Goal: Use online tool/utility: Utilize a website feature to perform a specific function

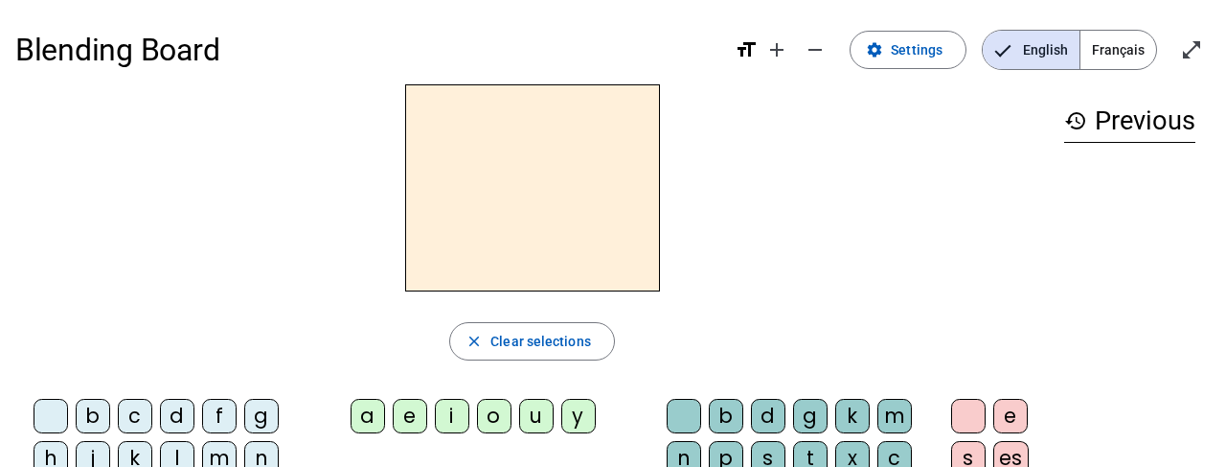
scroll to position [1, 0]
click at [1195, 58] on mat-icon "open_in_full" at bounding box center [1191, 48] width 23 height 23
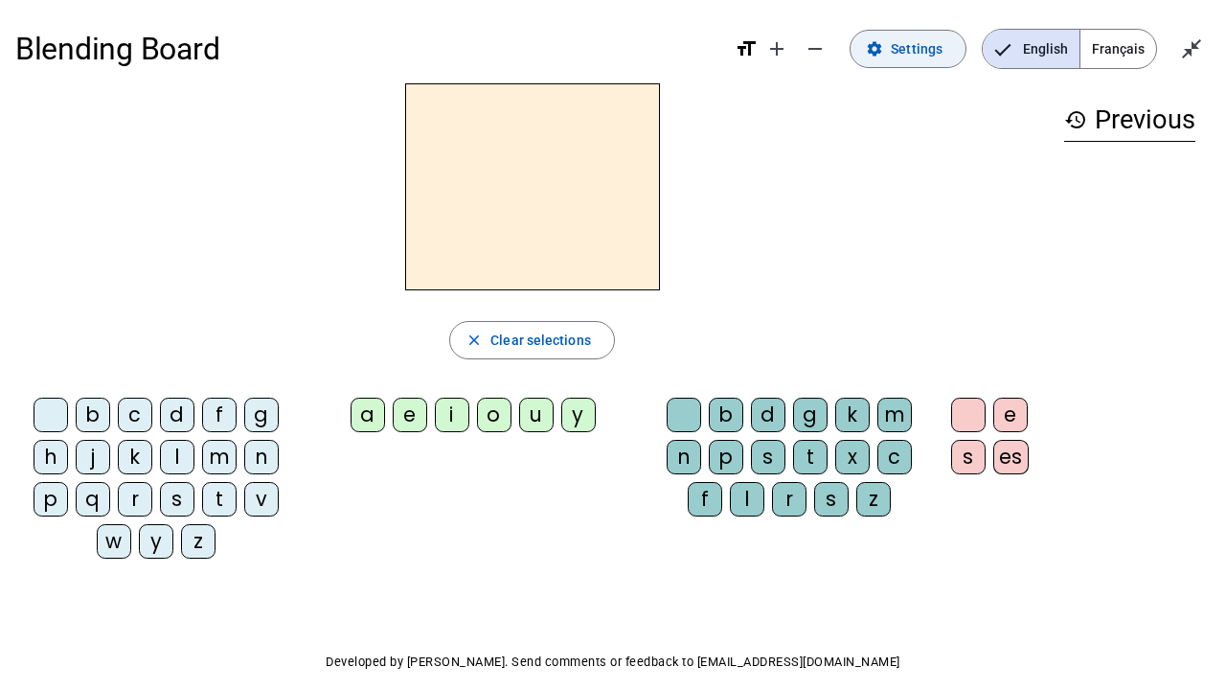
click at [893, 47] on span at bounding box center [908, 49] width 115 height 46
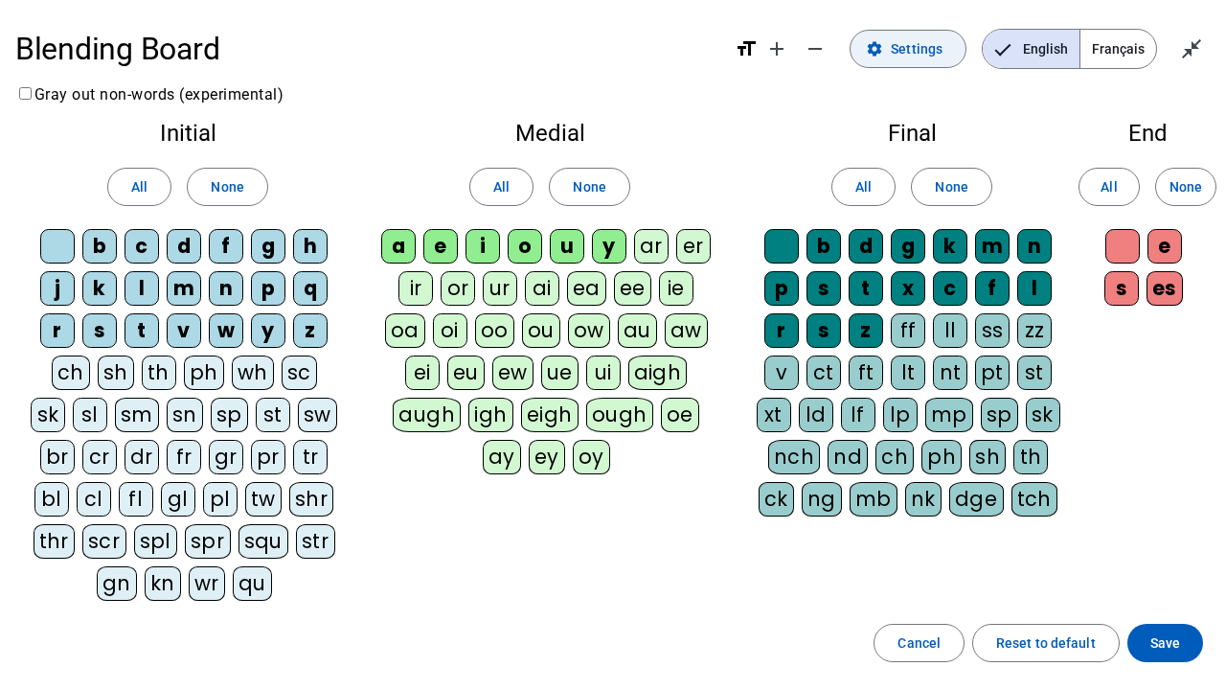
click at [895, 57] on span "Settings" at bounding box center [917, 48] width 52 height 23
click at [1182, 466] on span at bounding box center [1166, 643] width 76 height 46
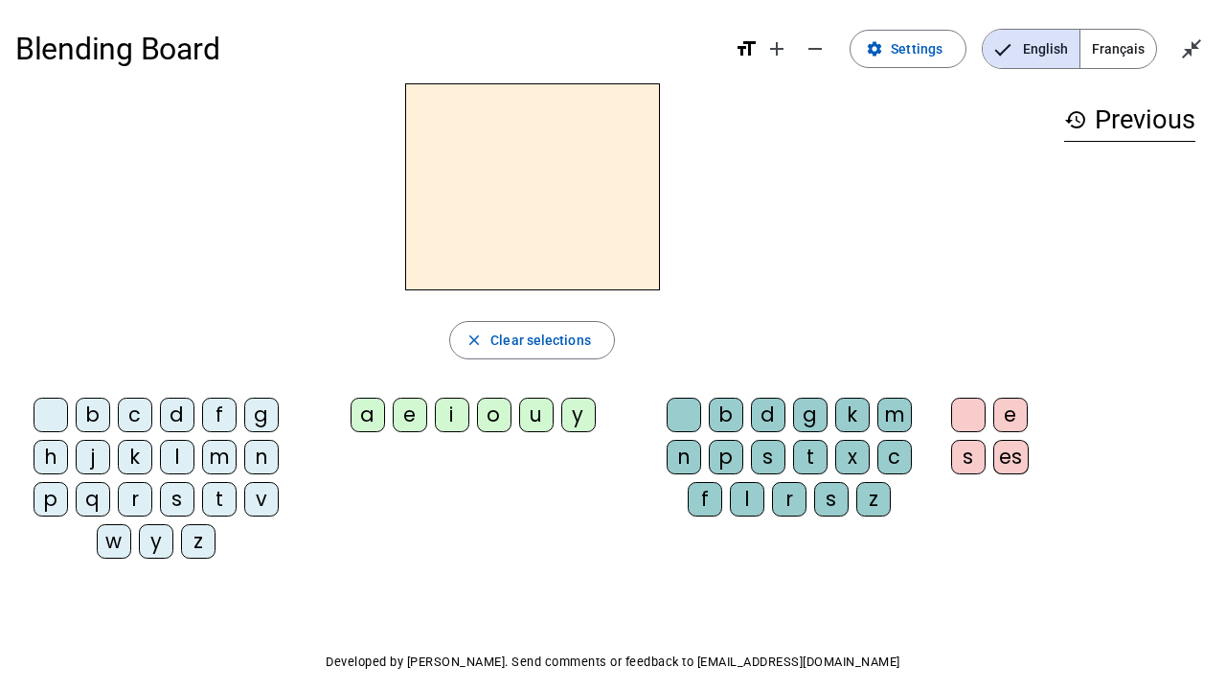
click at [221, 451] on div "m" at bounding box center [219, 457] width 34 height 34
click at [364, 411] on div "a" at bounding box center [368, 415] width 34 height 34
click at [230, 466] on div "t" at bounding box center [219, 499] width 34 height 34
click at [171, 454] on div "l" at bounding box center [177, 457] width 34 height 34
click at [174, 466] on div "s" at bounding box center [177, 499] width 34 height 34
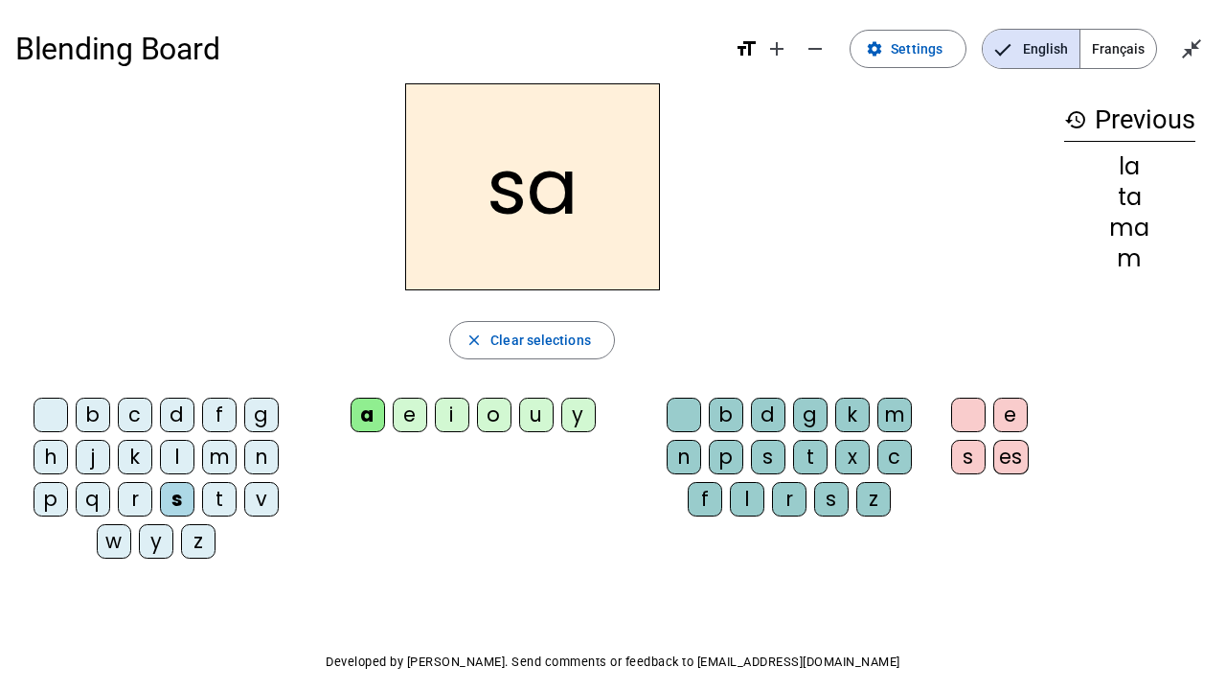
click at [745, 466] on div "l" at bounding box center [747, 499] width 34 height 34
click at [88, 406] on div "b" at bounding box center [93, 415] width 34 height 34
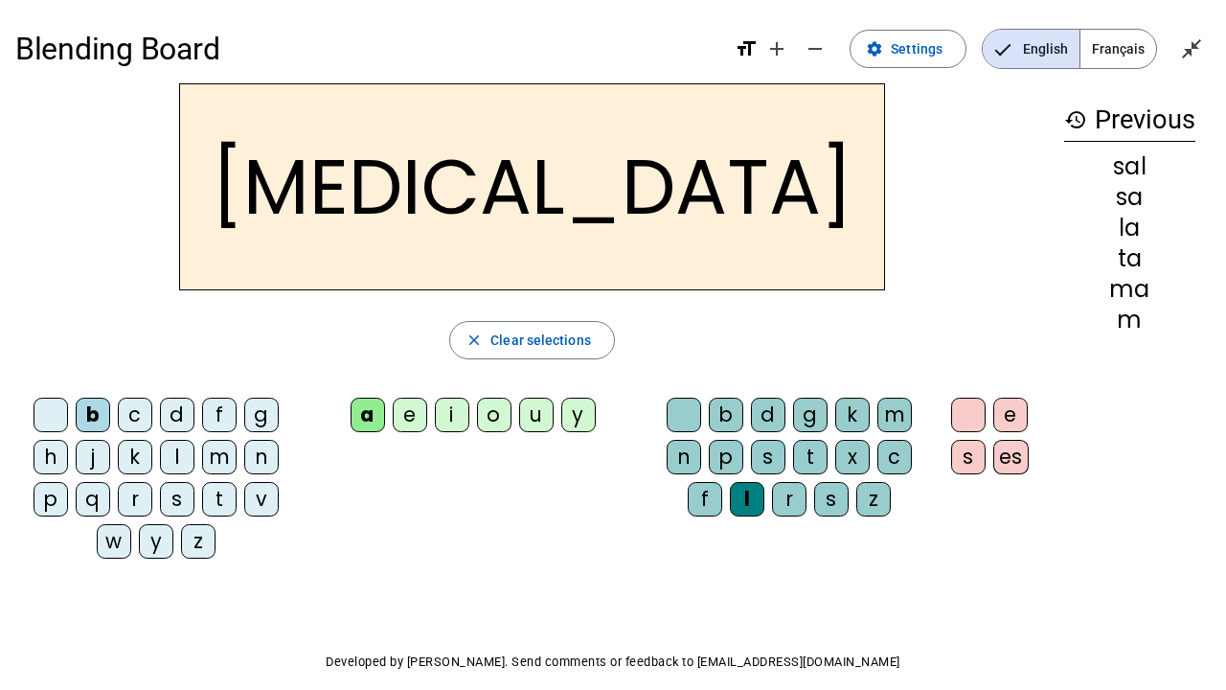
click at [217, 455] on div "m" at bounding box center [219, 457] width 34 height 34
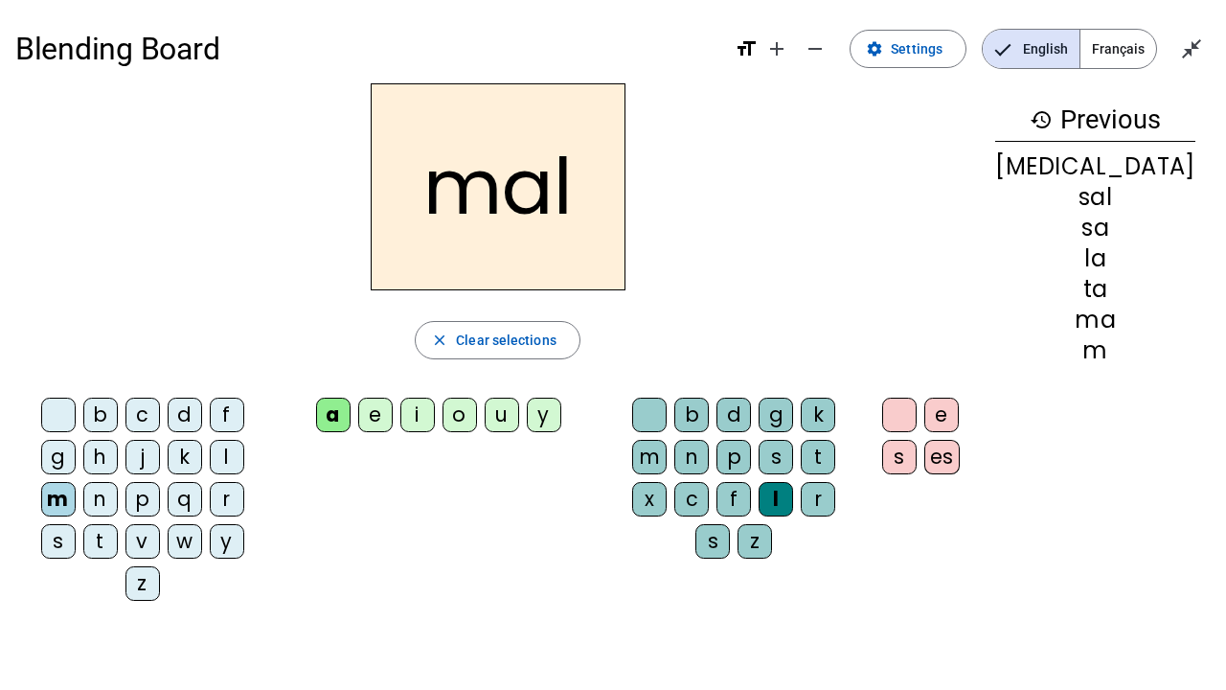
click at [435, 419] on div "i" at bounding box center [418, 415] width 34 height 34
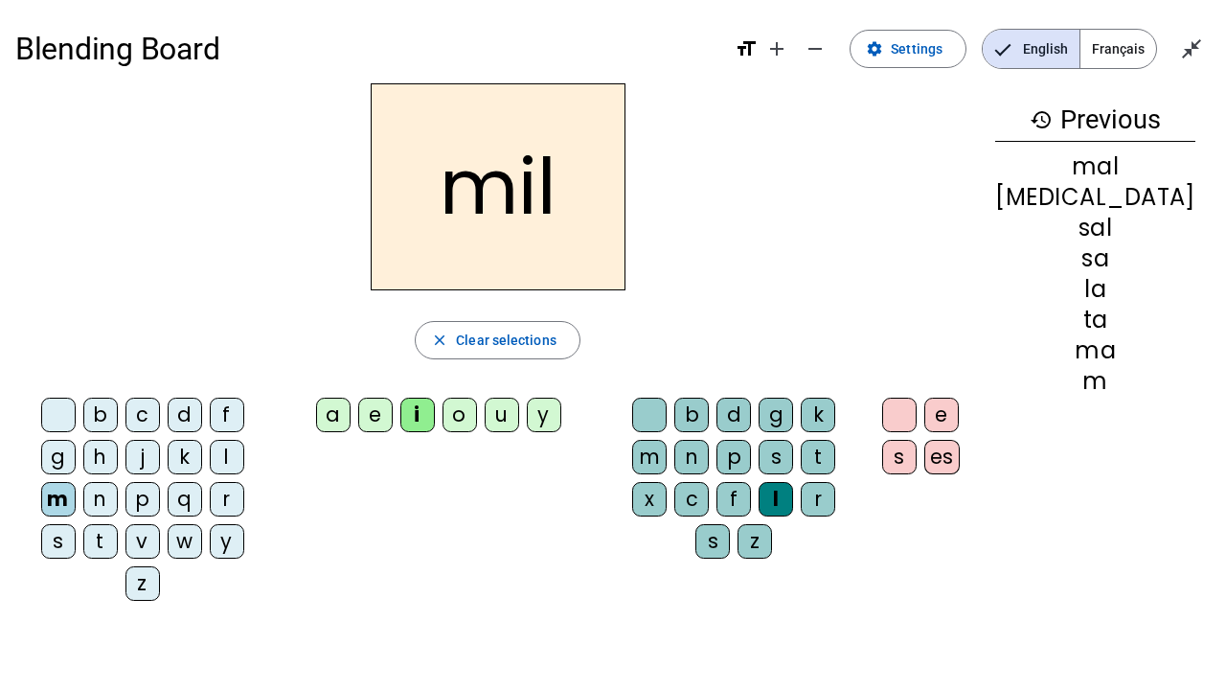
click at [76, 466] on div "s" at bounding box center [58, 541] width 34 height 34
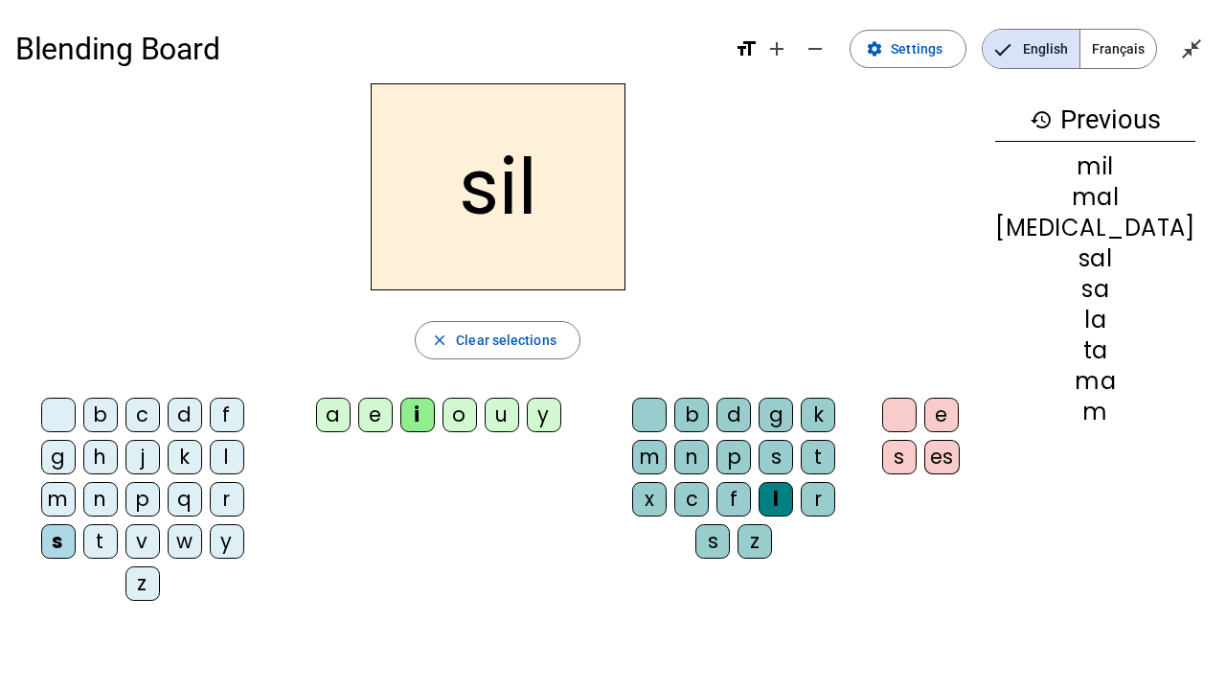
click at [667, 409] on div at bounding box center [649, 415] width 34 height 34
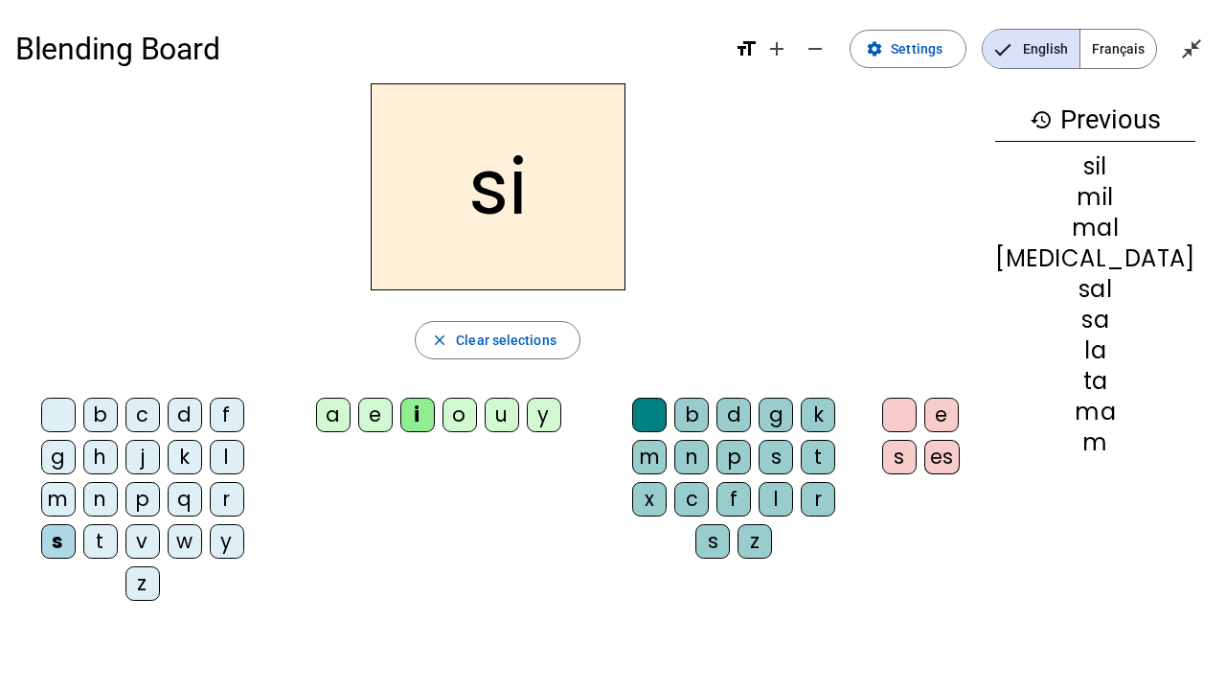
click at [393, 417] on div "e" at bounding box center [375, 415] width 34 height 34
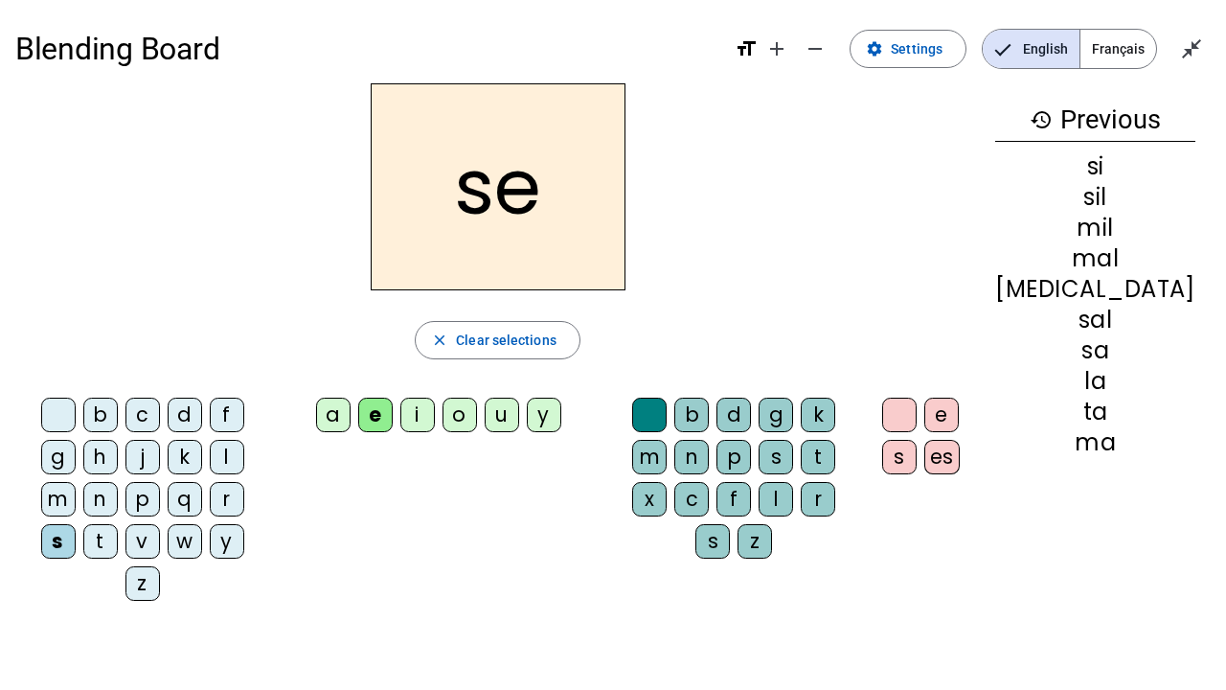
click at [519, 420] on div "u" at bounding box center [502, 415] width 34 height 34
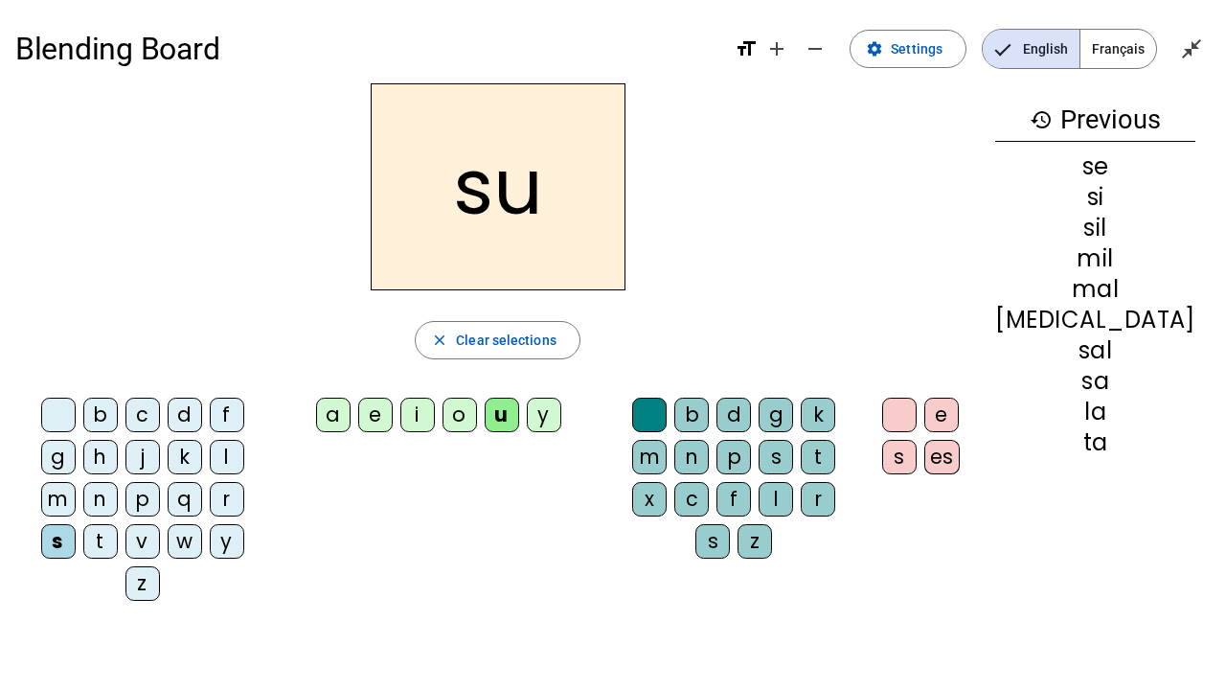
click at [801, 466] on div "r" at bounding box center [818, 499] width 34 height 34
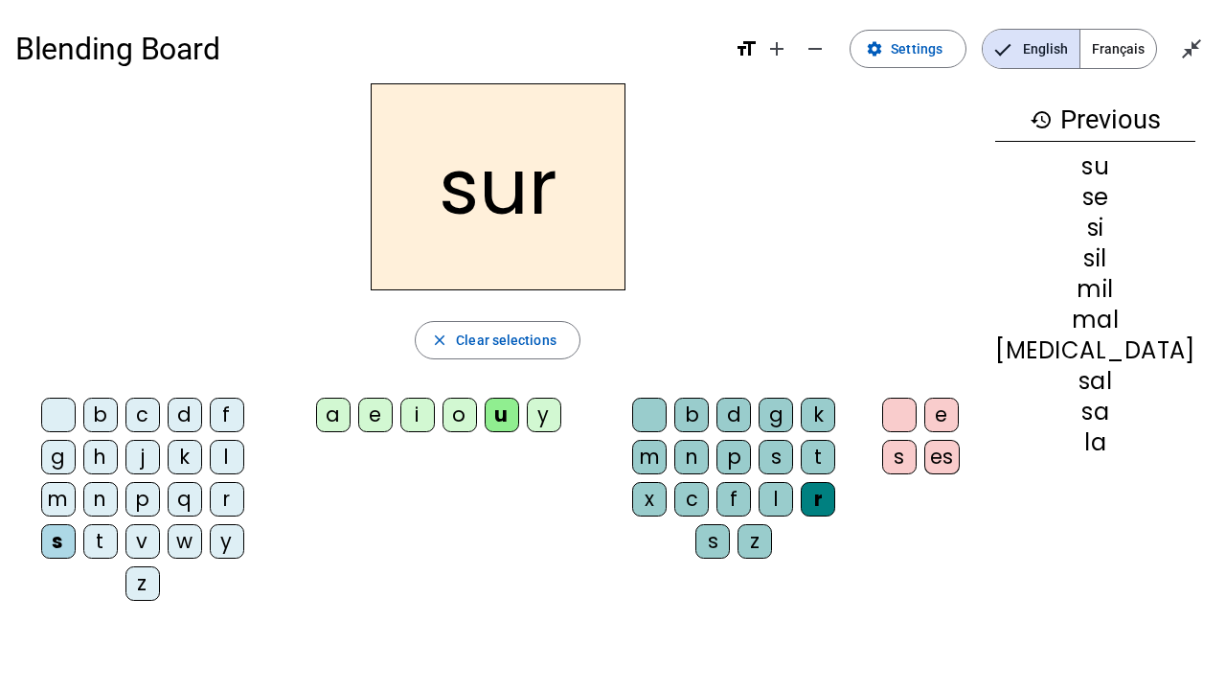
click at [76, 466] on div "m" at bounding box center [58, 499] width 34 height 34
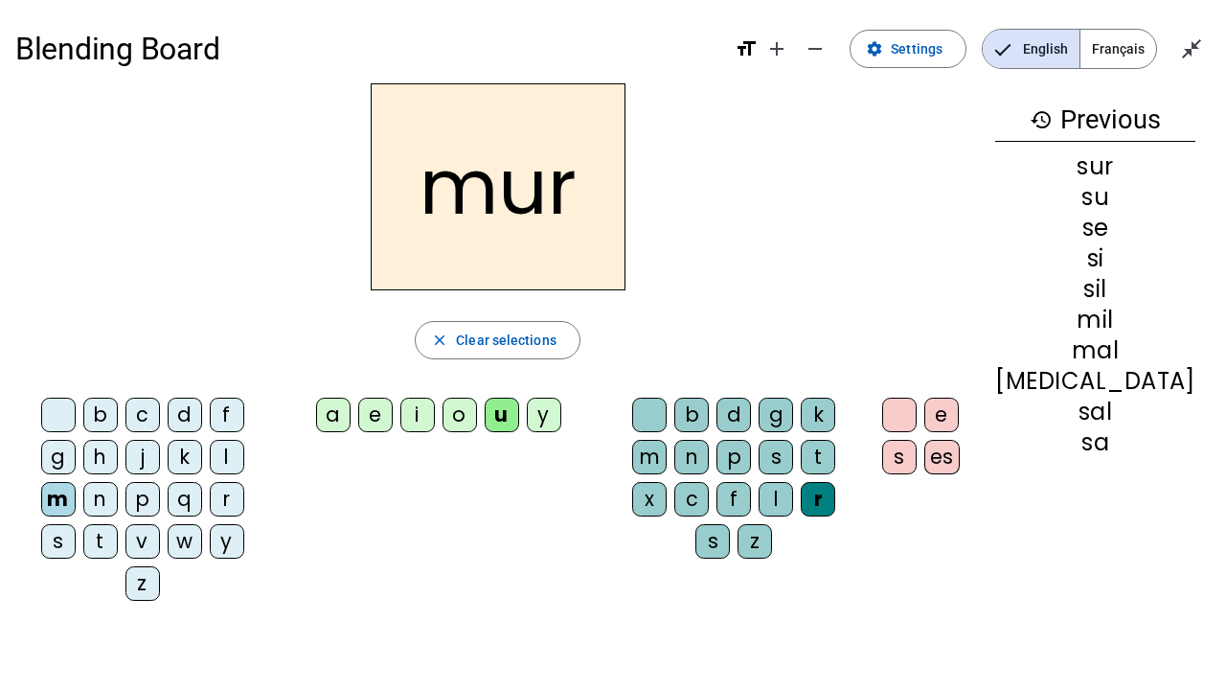
click at [175, 409] on div "d" at bounding box center [185, 415] width 34 height 34
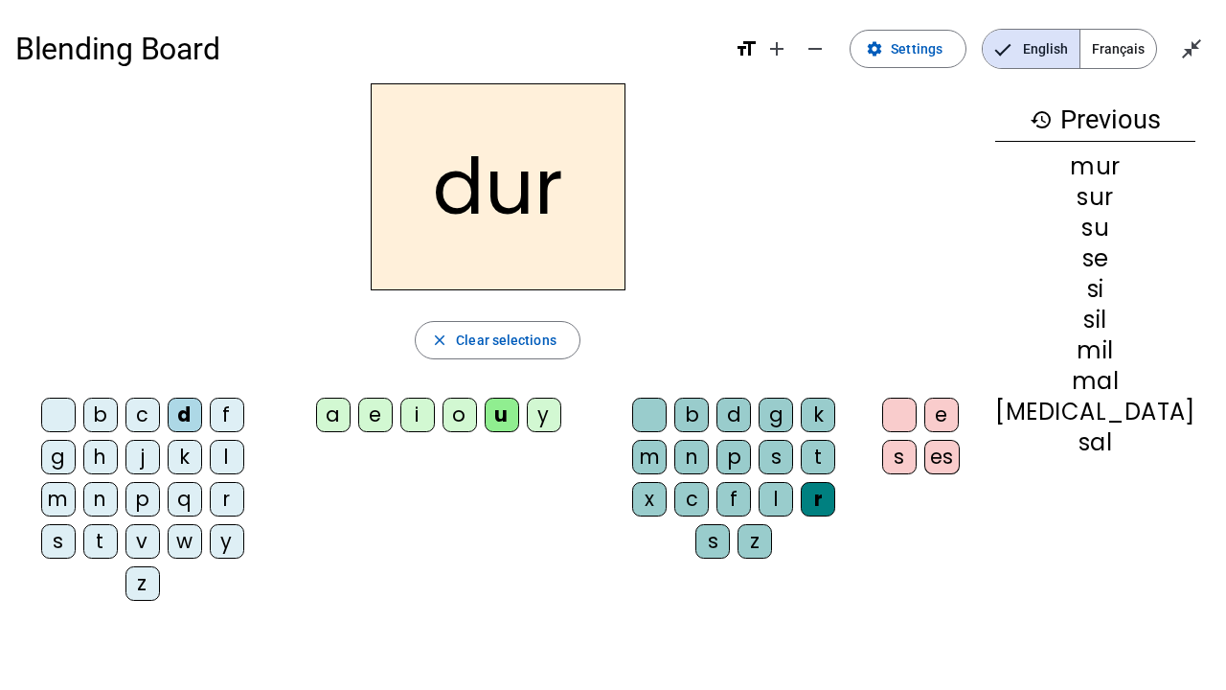
click at [667, 402] on div at bounding box center [649, 415] width 34 height 34
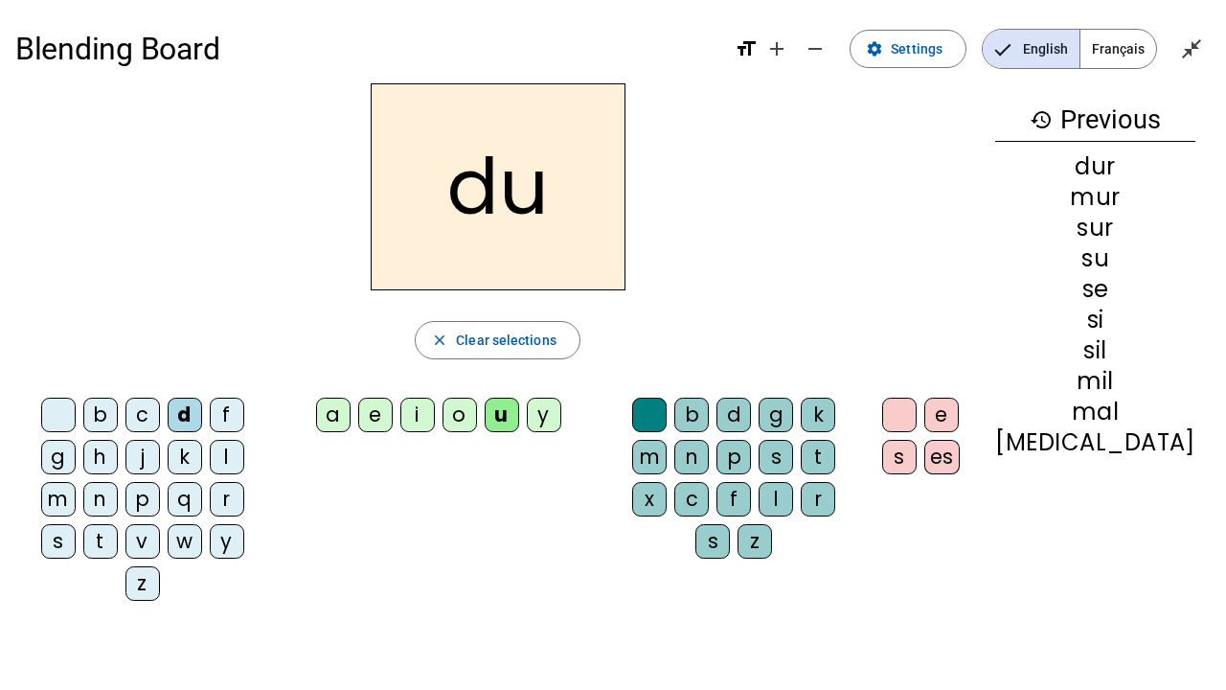
click at [92, 411] on div "b" at bounding box center [100, 415] width 34 height 34
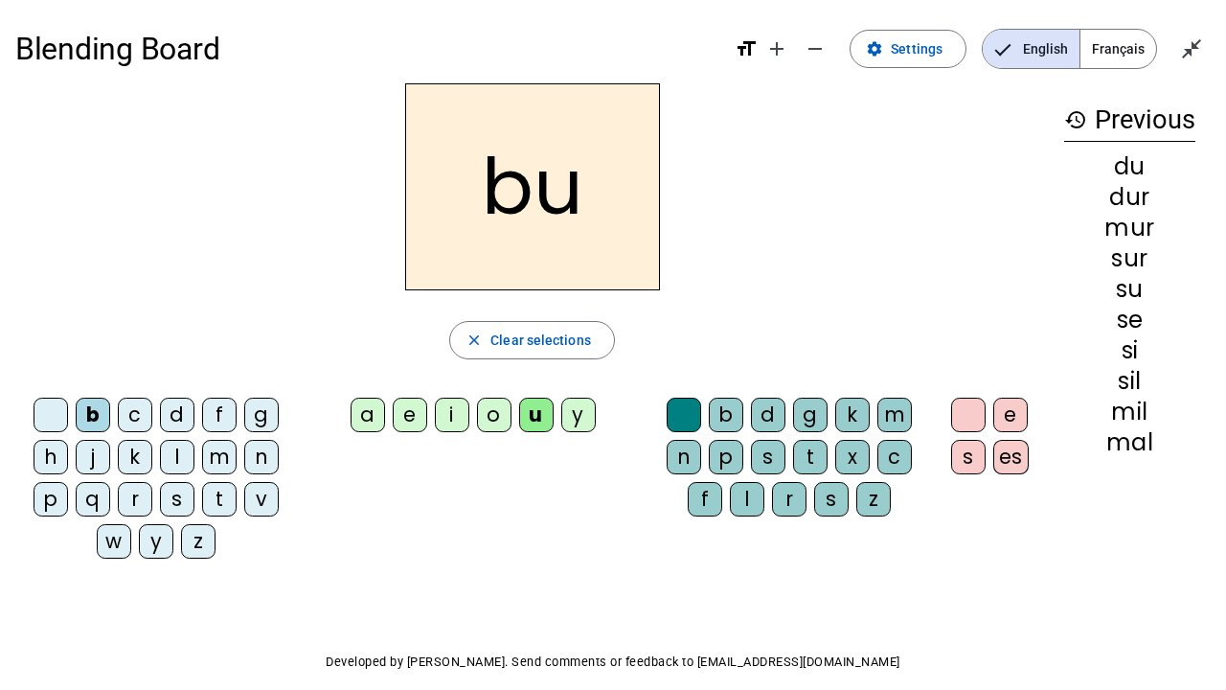
click at [272, 466] on div "v" at bounding box center [261, 499] width 34 height 34
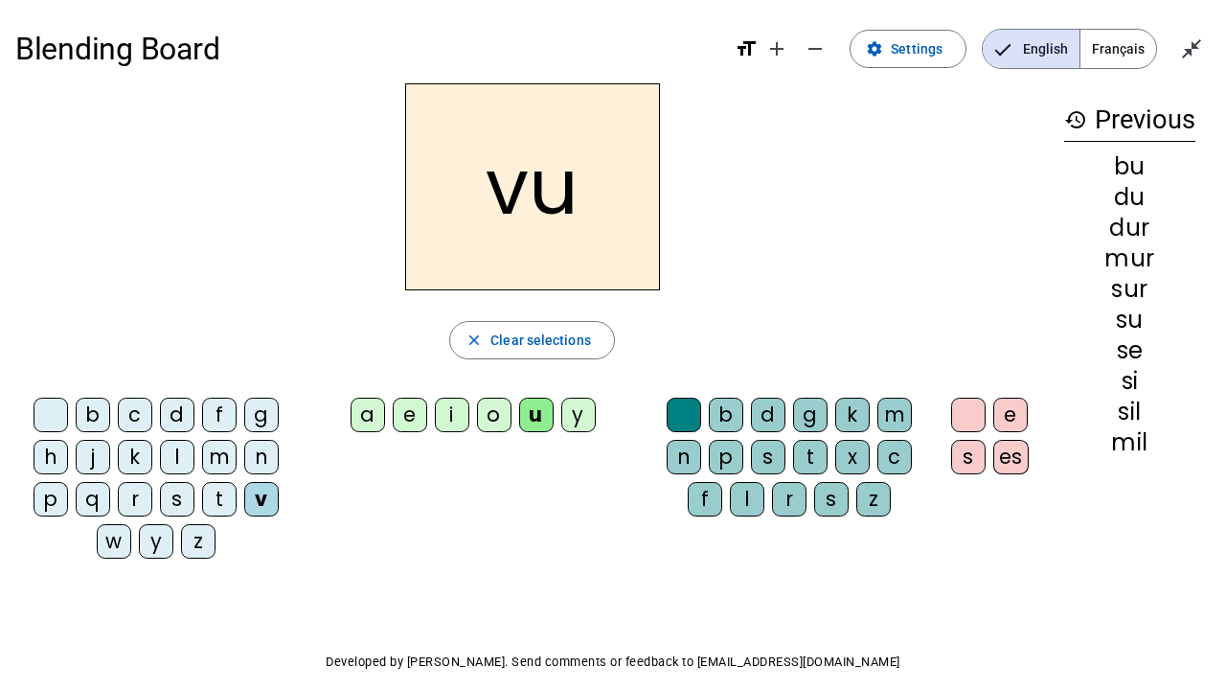
click at [228, 466] on div "t" at bounding box center [219, 499] width 34 height 34
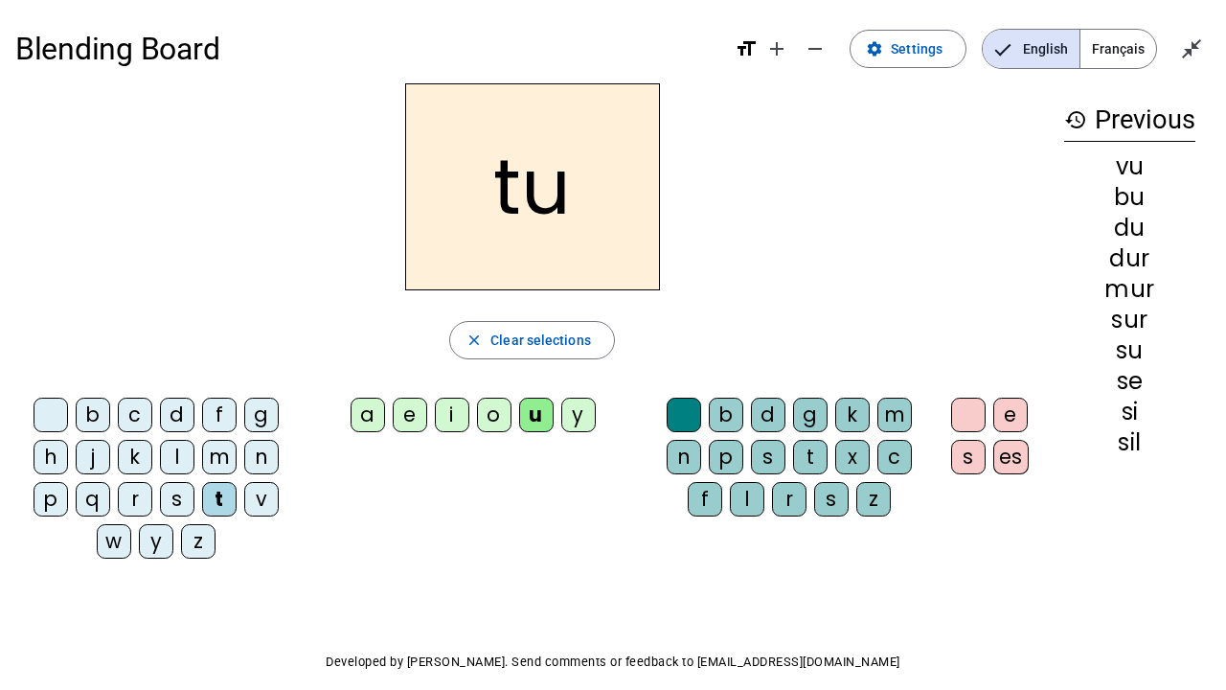
click at [398, 417] on div "e" at bounding box center [410, 415] width 34 height 34
click at [174, 450] on div "l" at bounding box center [177, 457] width 34 height 34
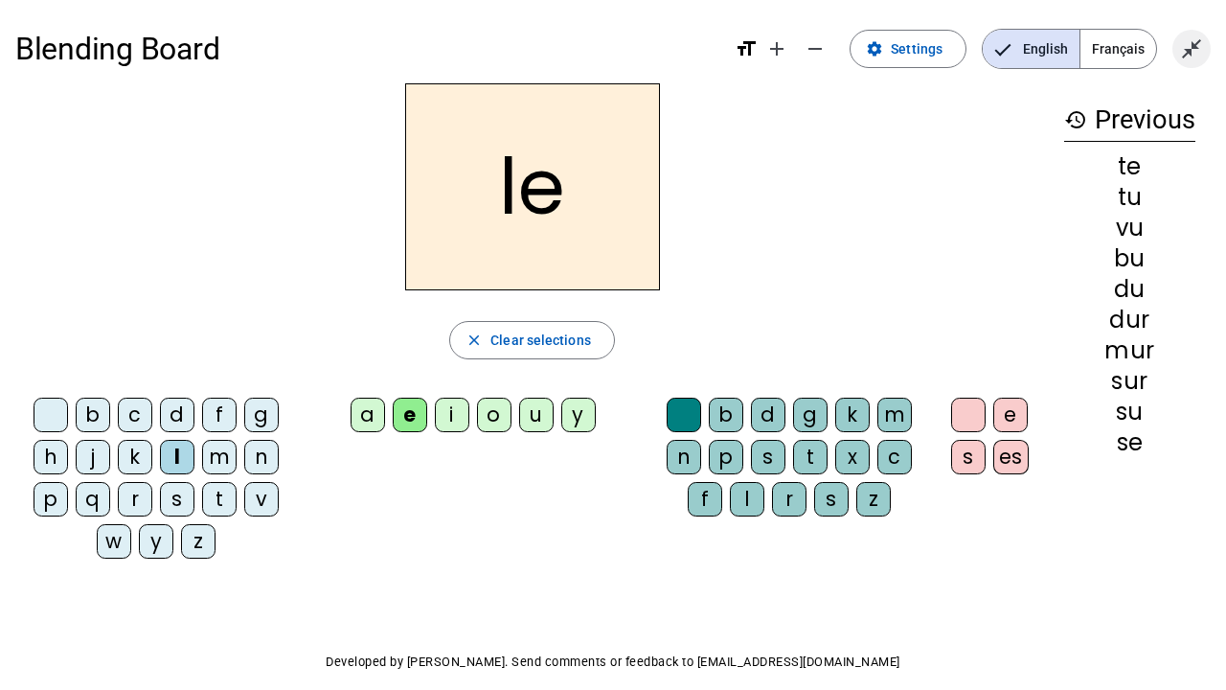
click at [1195, 57] on mat-icon "close_fullscreen" at bounding box center [1191, 48] width 23 height 23
